Goal: Task Accomplishment & Management: Manage account settings

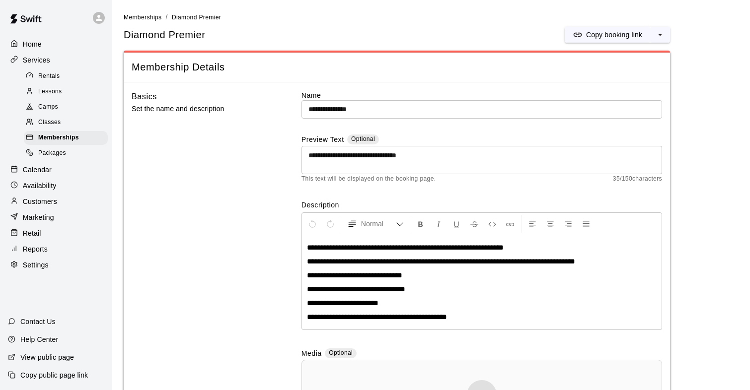
click at [321, 265] on span "**********" at bounding box center [441, 261] width 268 height 7
click at [447, 283] on div "**********" at bounding box center [482, 282] width 360 height 94
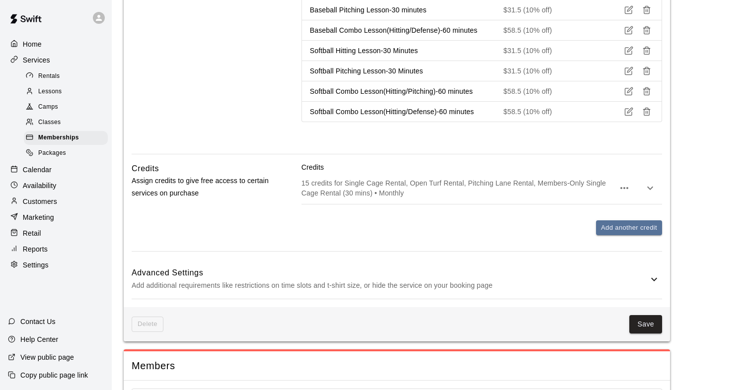
scroll to position [846, 0]
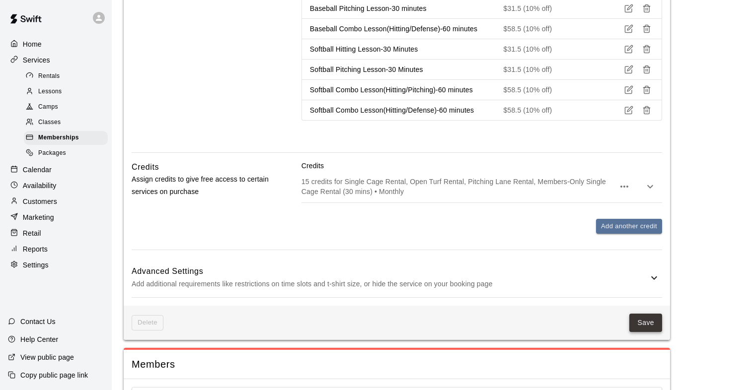
click at [644, 327] on button "Save" at bounding box center [645, 323] width 33 height 18
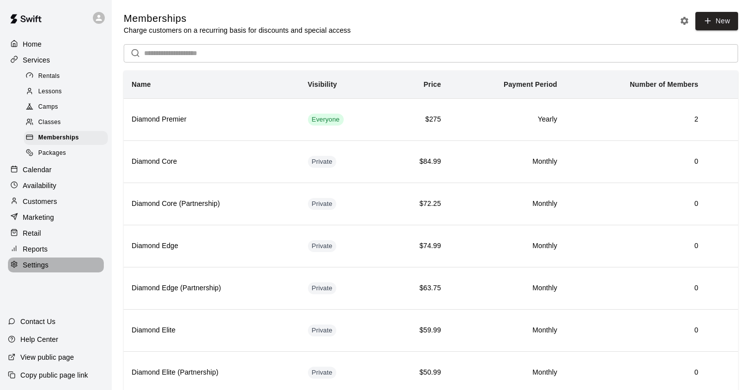
click at [40, 263] on p "Settings" at bounding box center [36, 265] width 26 height 10
select select "**"
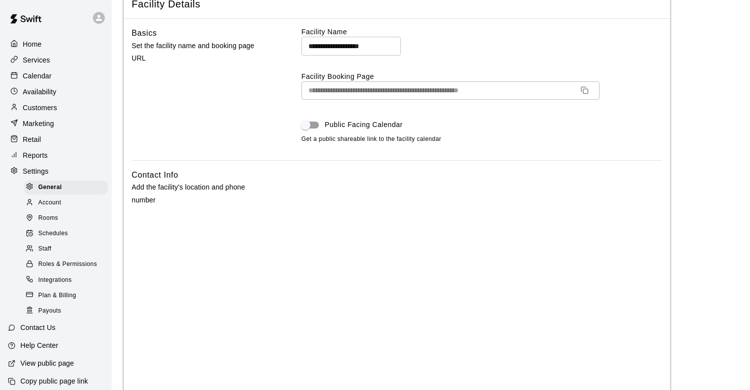
scroll to position [57, 0]
click at [65, 203] on div "Account" at bounding box center [66, 203] width 84 height 14
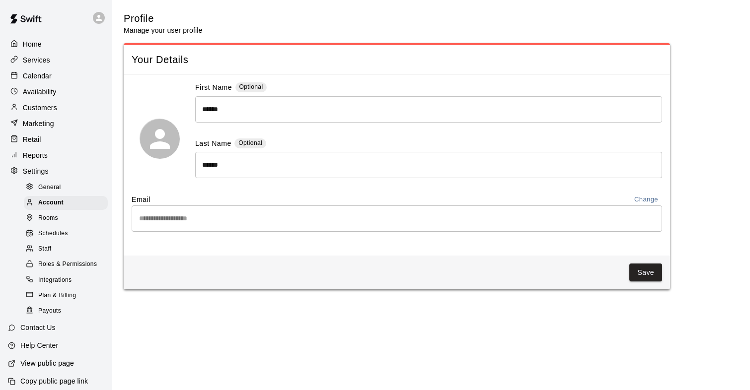
click at [44, 46] on div "Home" at bounding box center [56, 44] width 96 height 15
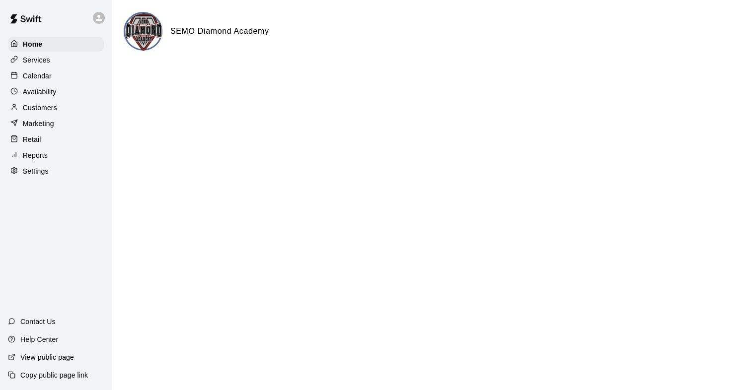
click at [40, 60] on p "Services" at bounding box center [36, 60] width 27 height 10
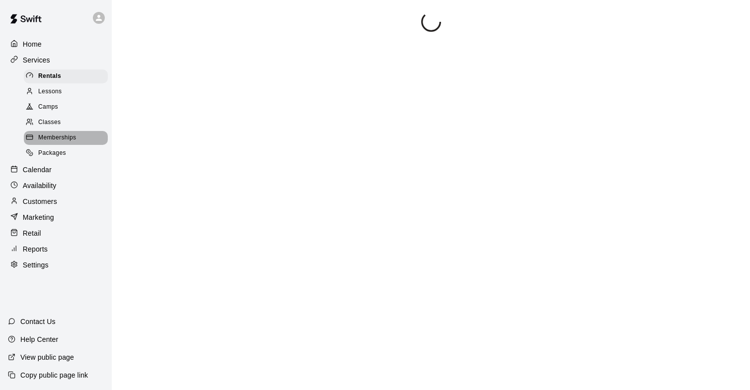
click at [45, 138] on span "Memberships" at bounding box center [57, 138] width 38 height 10
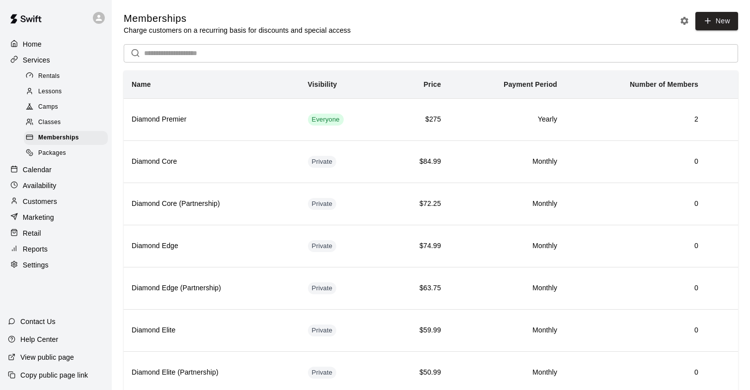
click at [47, 76] on span "Rentals" at bounding box center [49, 77] width 22 height 10
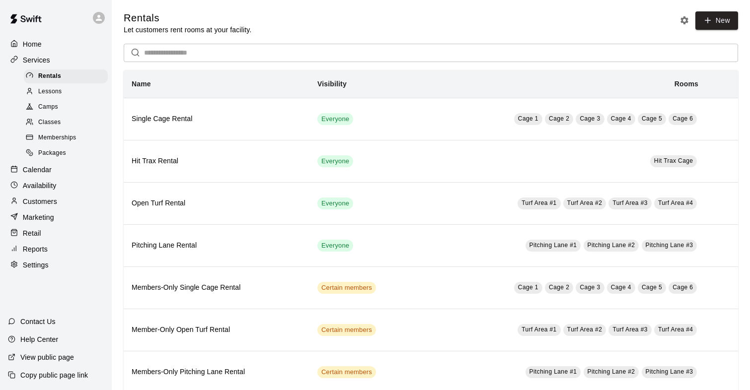
scroll to position [24, 0]
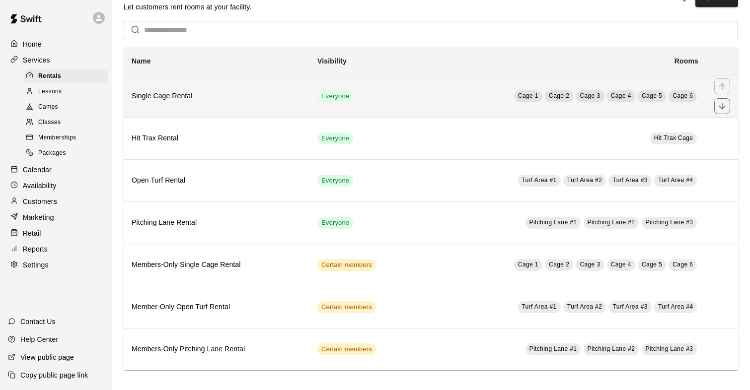
click at [147, 99] on h6 "Single Cage Rental" at bounding box center [217, 96] width 170 height 11
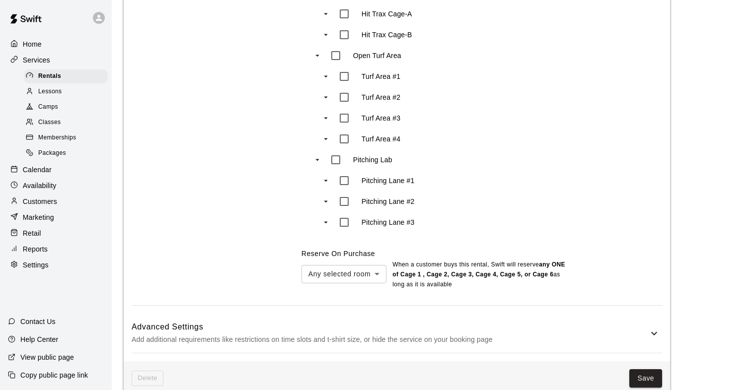
scroll to position [797, 0]
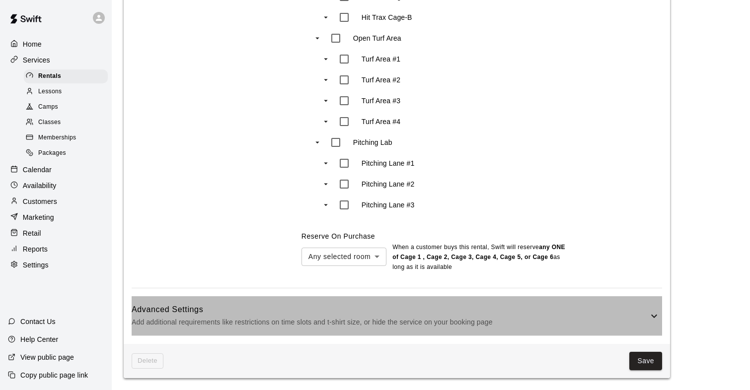
click at [655, 314] on icon at bounding box center [654, 316] width 12 height 12
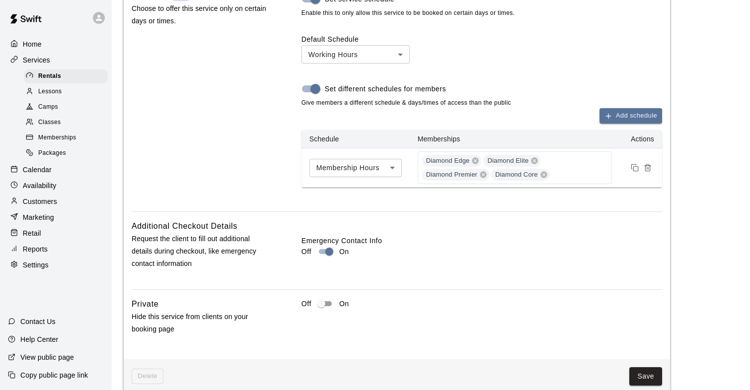
scroll to position [1427, 0]
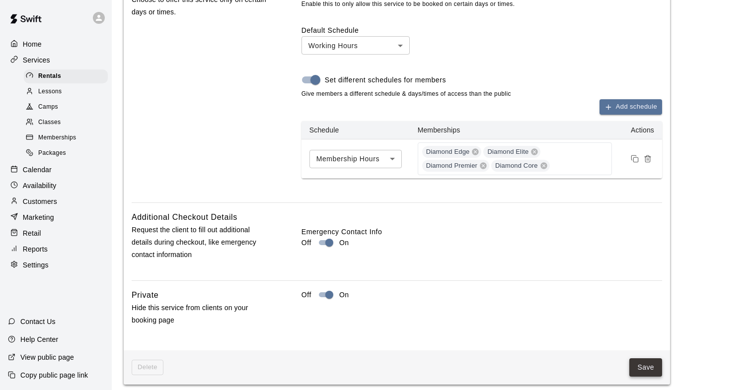
click at [632, 366] on button "Save" at bounding box center [645, 368] width 33 height 18
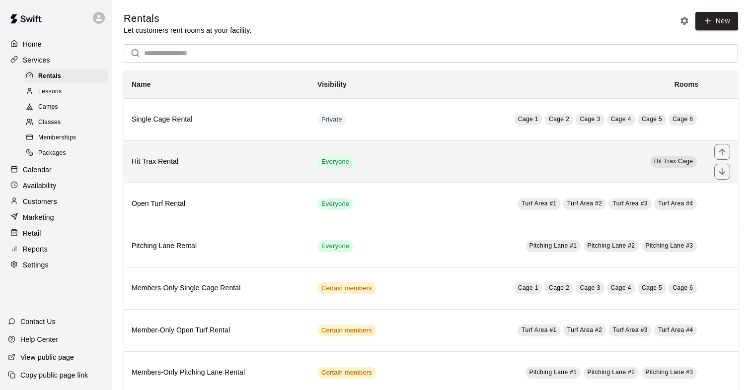
click at [166, 160] on h6 "Hit Trax Rental" at bounding box center [217, 161] width 170 height 11
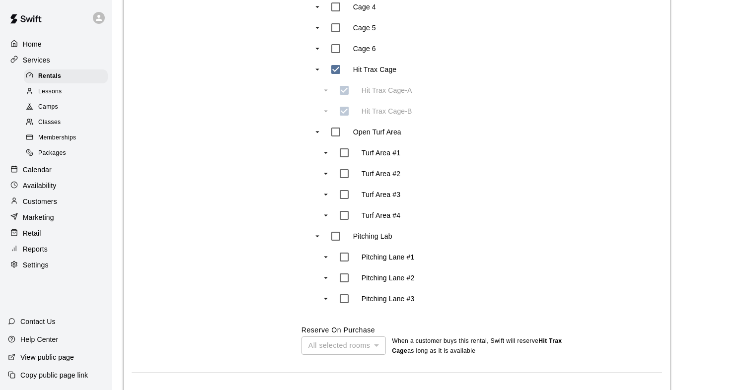
scroll to position [787, 0]
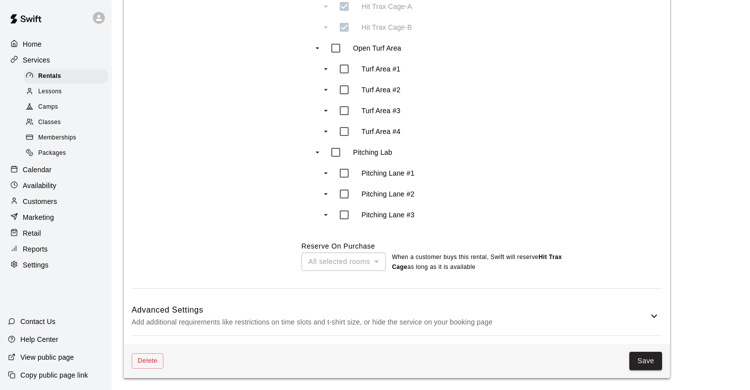
click at [654, 312] on icon at bounding box center [654, 316] width 12 height 12
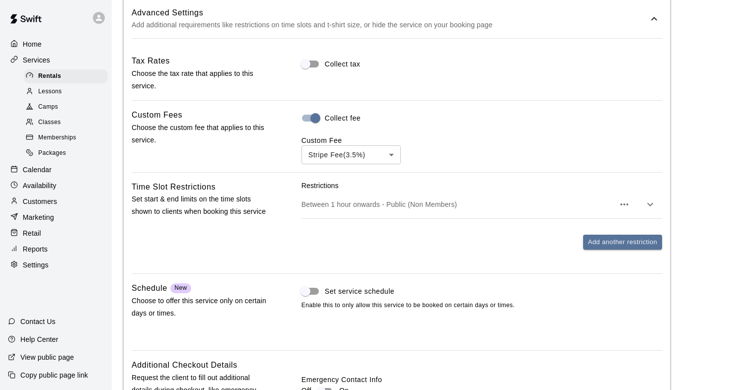
scroll to position [1239, 0]
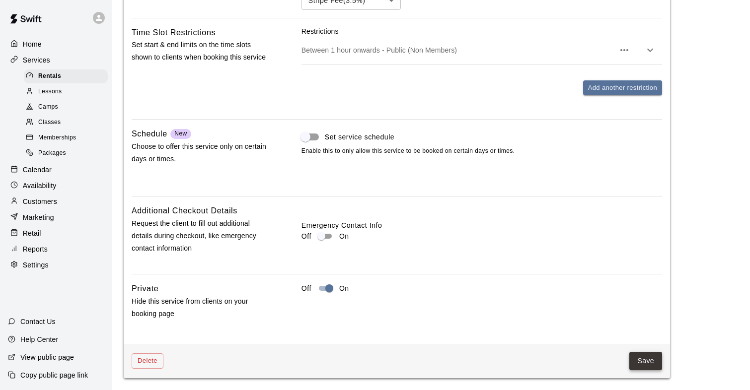
click at [641, 362] on button "Save" at bounding box center [645, 361] width 33 height 18
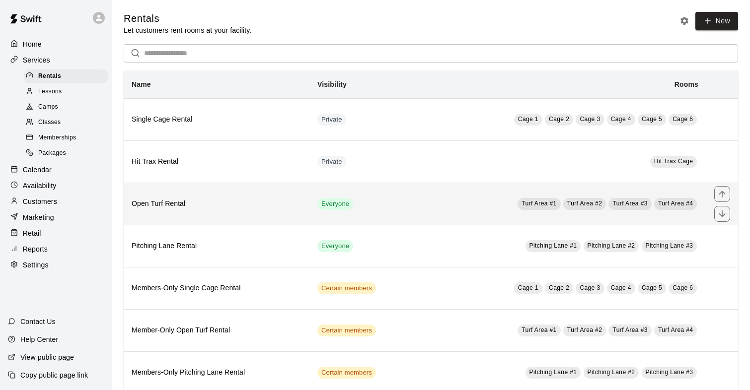
click at [228, 206] on h6 "Open Turf Rental" at bounding box center [217, 204] width 170 height 11
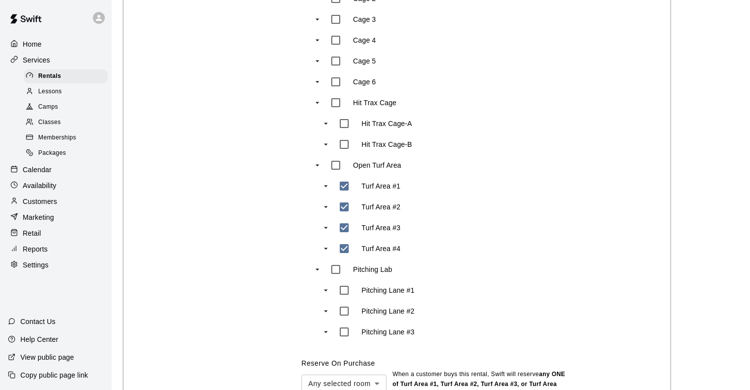
scroll to position [797, 0]
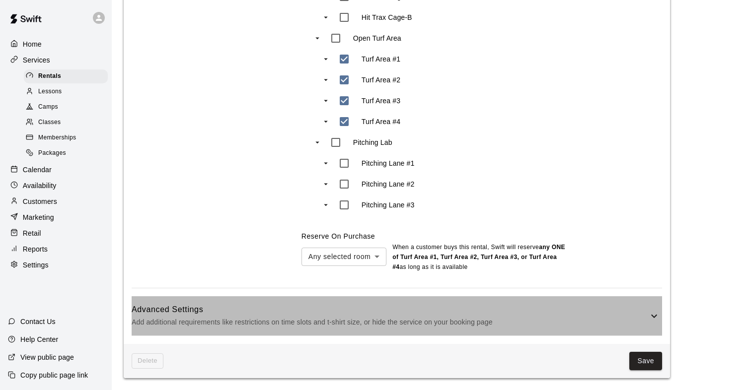
click at [654, 322] on div "Advanced Settings Add additional requirements like restrictions on time slots a…" at bounding box center [397, 315] width 530 height 39
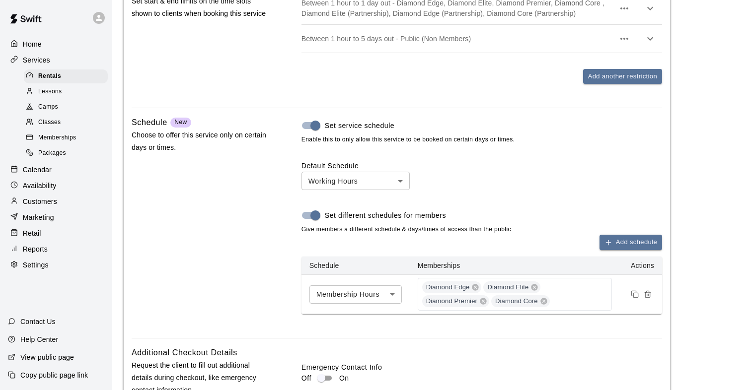
scroll to position [1435, 0]
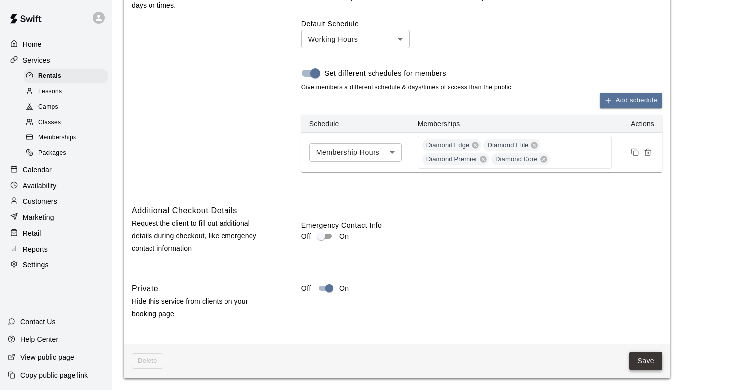
click at [640, 363] on button "Save" at bounding box center [645, 361] width 33 height 18
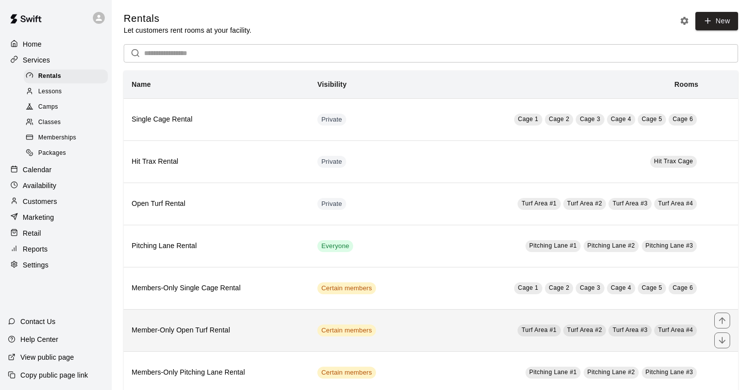
scroll to position [21, 0]
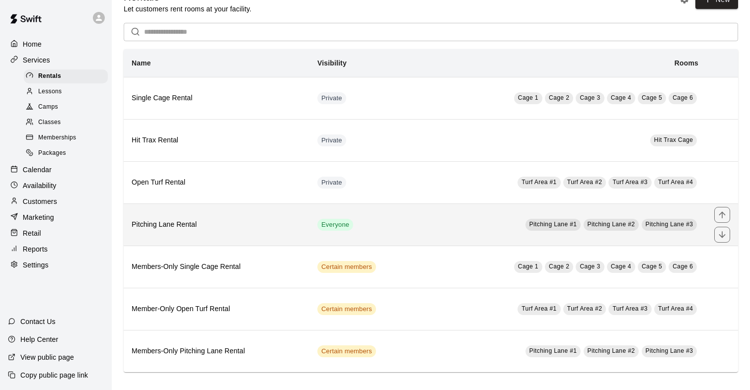
click at [174, 218] on th "Pitching Lane Rental" at bounding box center [217, 225] width 186 height 42
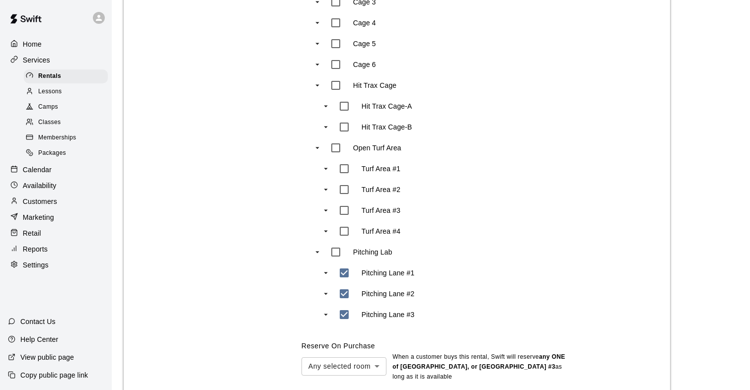
scroll to position [797, 0]
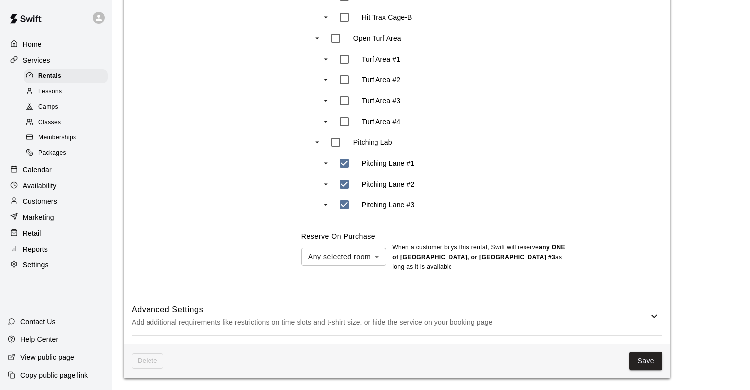
click at [654, 317] on icon at bounding box center [654, 315] width 6 height 3
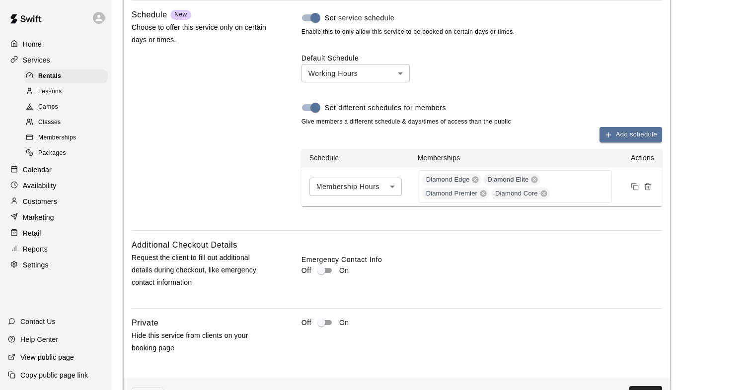
scroll to position [1435, 0]
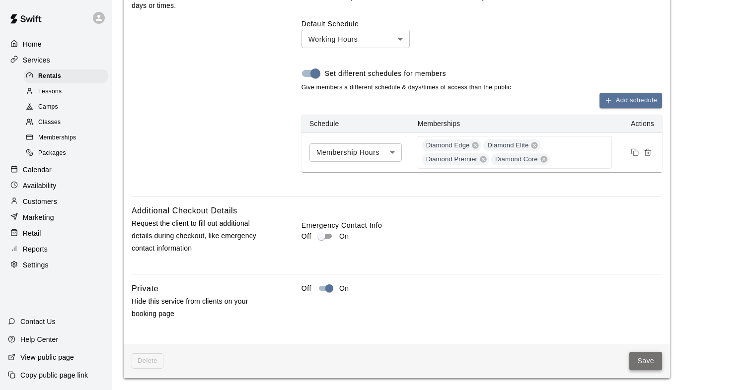
click at [640, 358] on button "Save" at bounding box center [645, 361] width 33 height 18
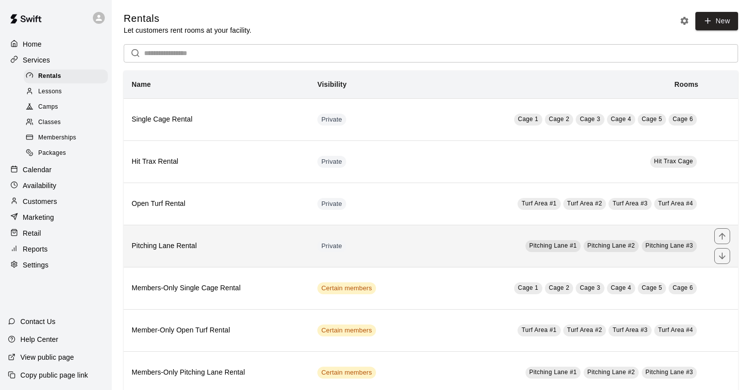
scroll to position [24, 0]
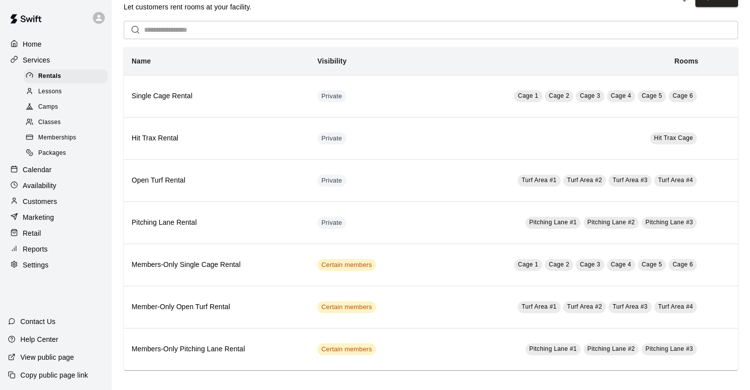
click at [57, 140] on span "Memberships" at bounding box center [57, 138] width 38 height 10
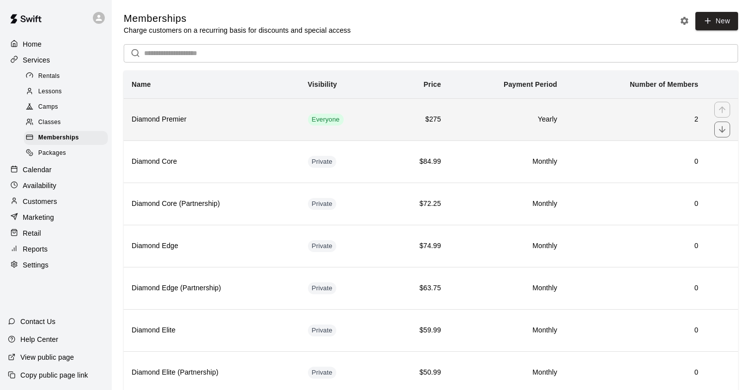
click at [693, 119] on h6 "2" at bounding box center [635, 119] width 125 height 11
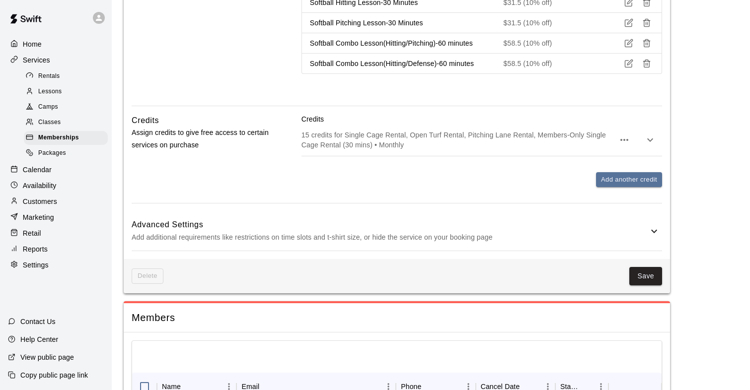
scroll to position [1014, 0]
